Goal: Book appointment/travel/reservation

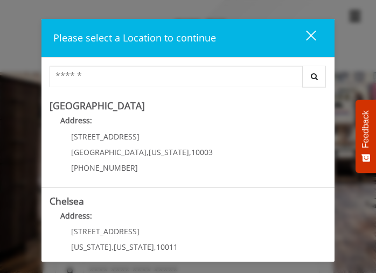
click at [312, 35] on div "close" at bounding box center [304, 38] width 22 height 16
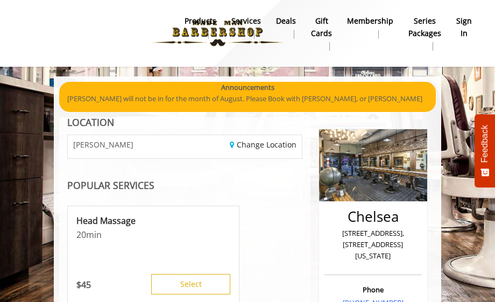
click at [383, 29] on b "sign in" at bounding box center [464, 27] width 16 height 24
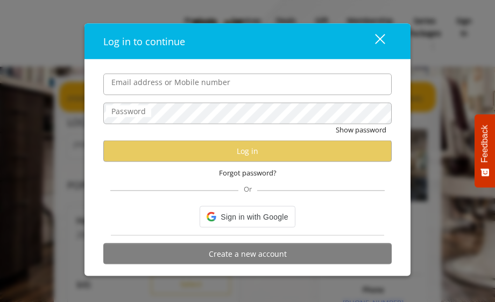
type input "**********"
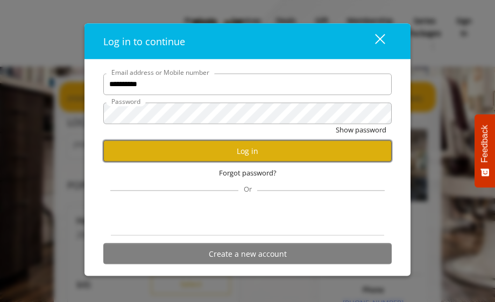
click at [236, 147] on button "Log in" at bounding box center [247, 150] width 288 height 21
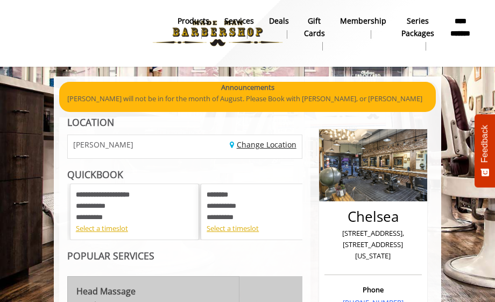
click at [264, 149] on link "Change Location" at bounding box center [263, 144] width 67 height 10
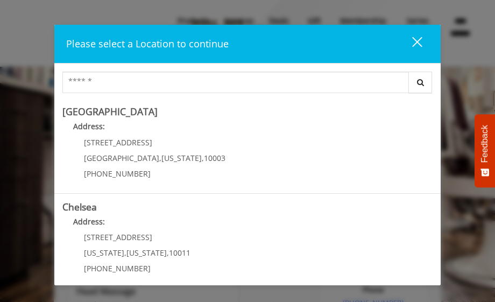
click at [383, 37] on div "close" at bounding box center [411, 44] width 22 height 16
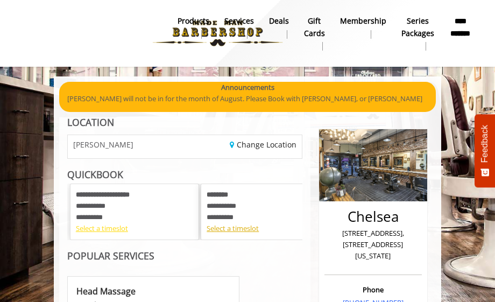
click at [101, 230] on div "Select a timeslot" at bounding box center [134, 228] width 117 height 11
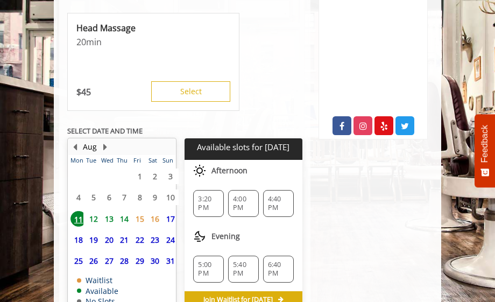
scroll to position [506, 0]
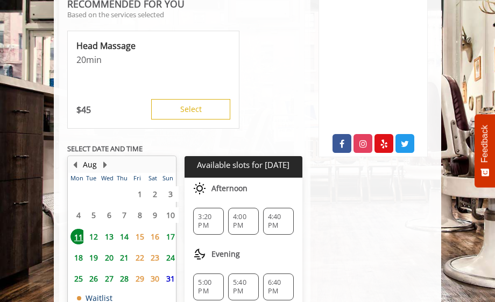
click at [122, 229] on span "14" at bounding box center [124, 237] width 16 height 16
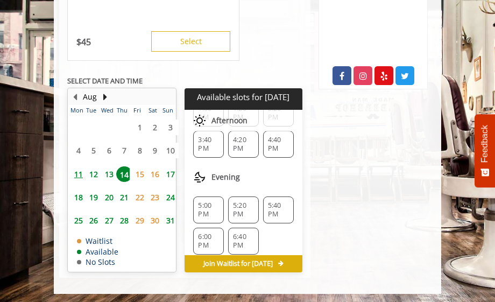
scroll to position [239, 0]
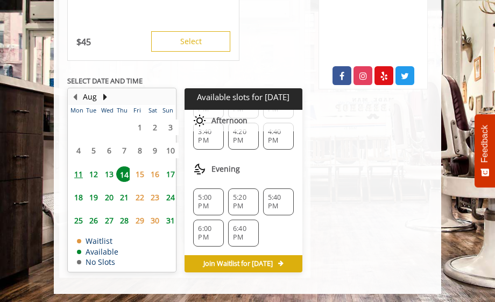
click at [245, 193] on span "5:20 PM" at bounding box center [243, 201] width 21 height 17
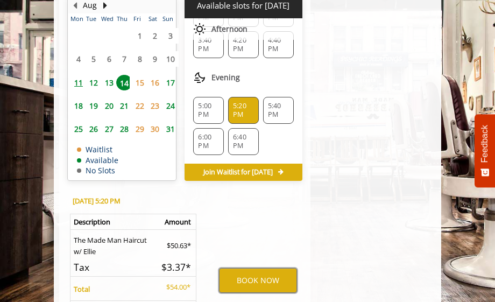
scroll to position [719, 0]
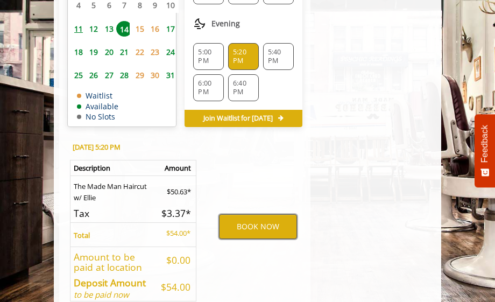
click at [252, 220] on button "BOOK NOW" at bounding box center [258, 226] width 78 height 25
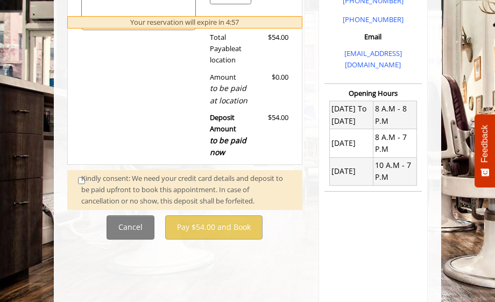
scroll to position [323, 0]
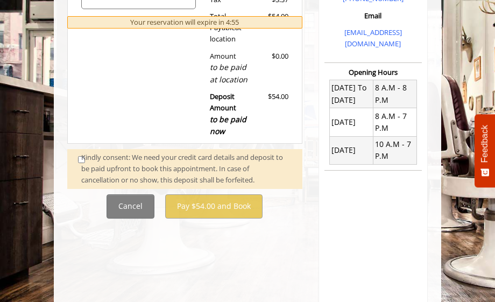
click at [82, 163] on div "Kindly consent: We need your credit card details and deposit to be paid upfront…" at bounding box center [186, 168] width 210 height 33
click at [81, 161] on div "Kindly consent: We need your credit card details and deposit to be paid upfront…" at bounding box center [186, 168] width 210 height 33
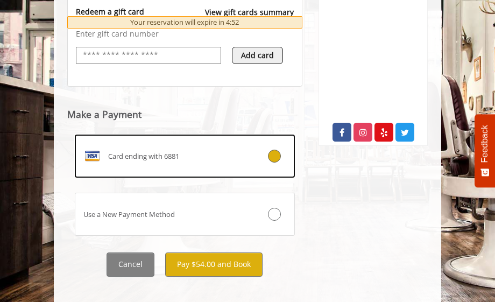
scroll to position [530, 0]
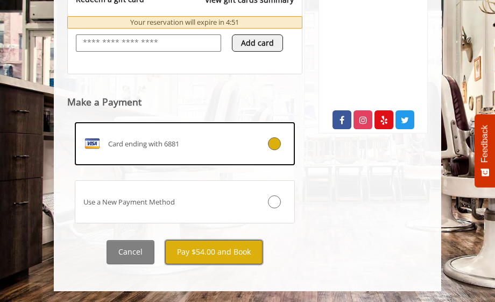
click at [226, 255] on button "Pay $54.00 and Book" at bounding box center [213, 252] width 97 height 24
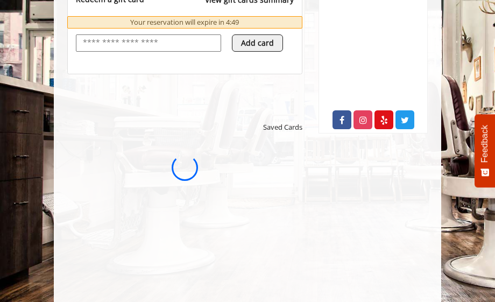
scroll to position [0, 0]
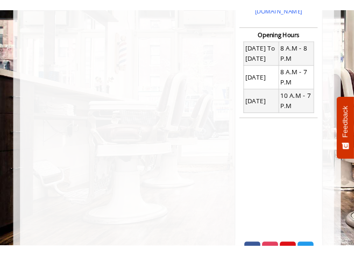
scroll to position [149, 0]
